Goal: Task Accomplishment & Management: Use online tool/utility

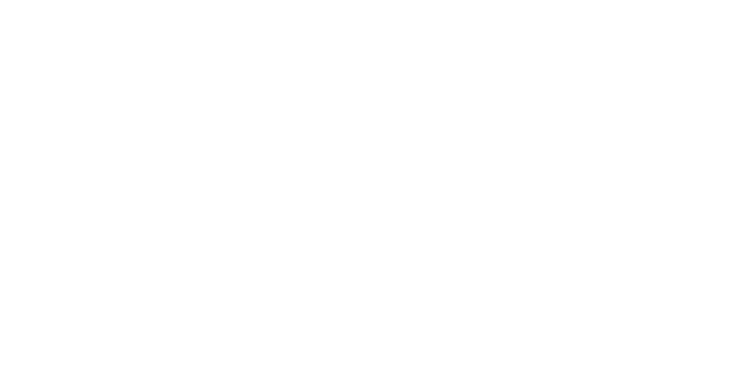
scroll to position [641, 0]
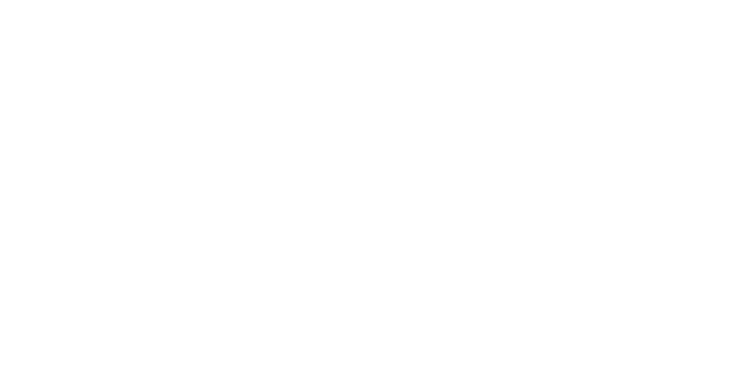
click at [500, 299] on div at bounding box center [456, 293] width 88 height 29
click at [470, 293] on icon "button" at bounding box center [467, 294] width 6 height 6
click at [496, 205] on div "Clock Off Team Member [PERSON_NAME] Clock Off Cancel" at bounding box center [378, 126] width 236 height 177
click at [373, 190] on button "Clock Off" at bounding box center [340, 187] width 65 height 19
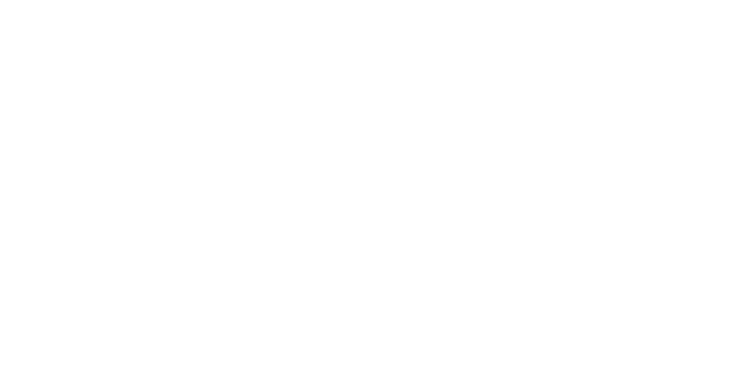
click at [127, 74] on div "Order details" at bounding box center [102, 73] width 50 height 11
